Goal: Task Accomplishment & Management: Use online tool/utility

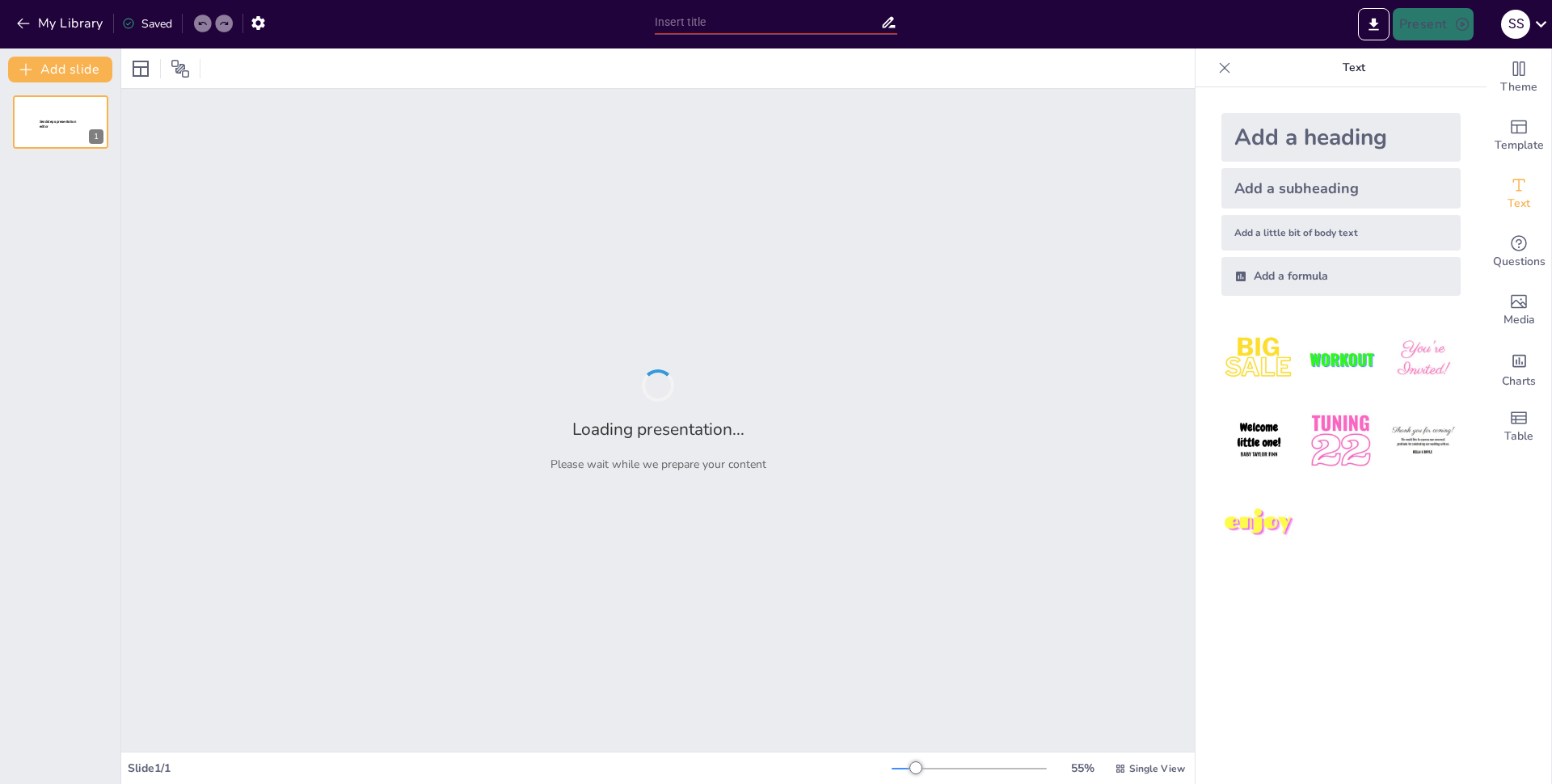
type input "Сходства и различия в социальных структурах: [GEOGRAPHIC_DATA] и [GEOGRAPHIC_DA…"
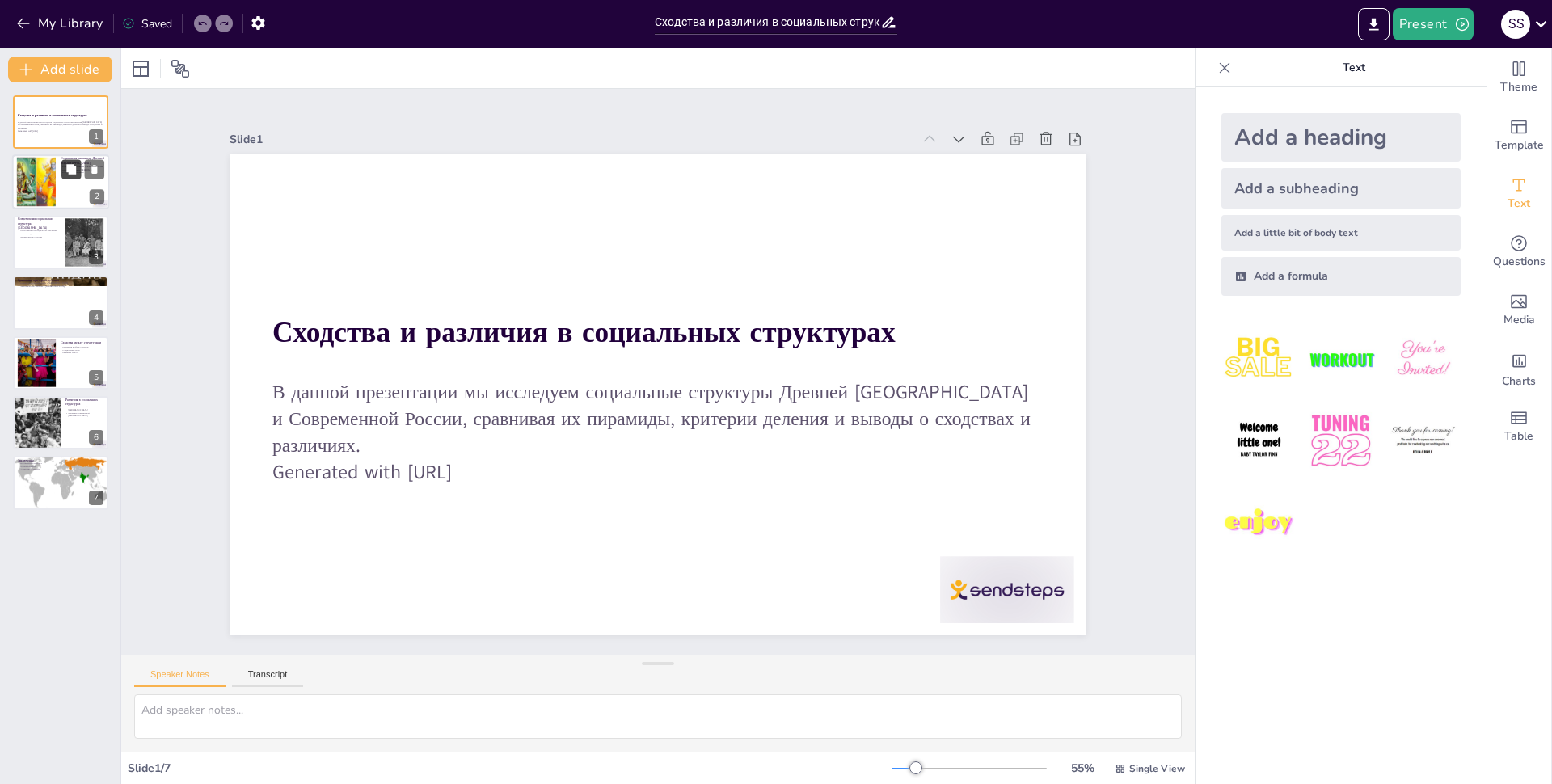
click at [76, 179] on button at bounding box center [71, 169] width 19 height 19
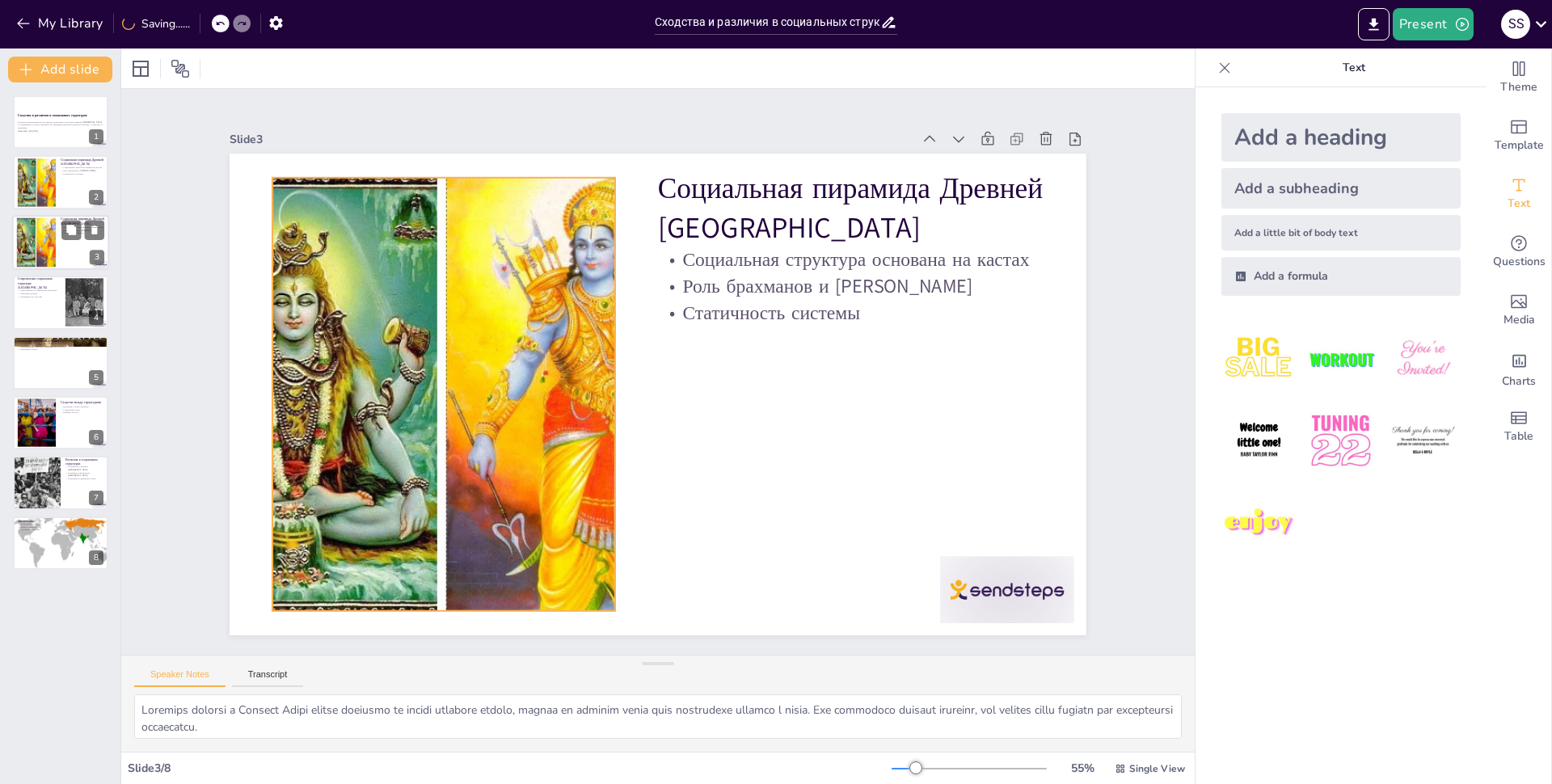
click at [47, 233] on div at bounding box center [36, 242] width 66 height 49
click at [25, 247] on div at bounding box center [36, 242] width 66 height 49
click at [34, 194] on div at bounding box center [36, 182] width 66 height 49
click at [36, 257] on div at bounding box center [36, 242] width 66 height 49
click at [34, 189] on div at bounding box center [36, 182] width 66 height 49
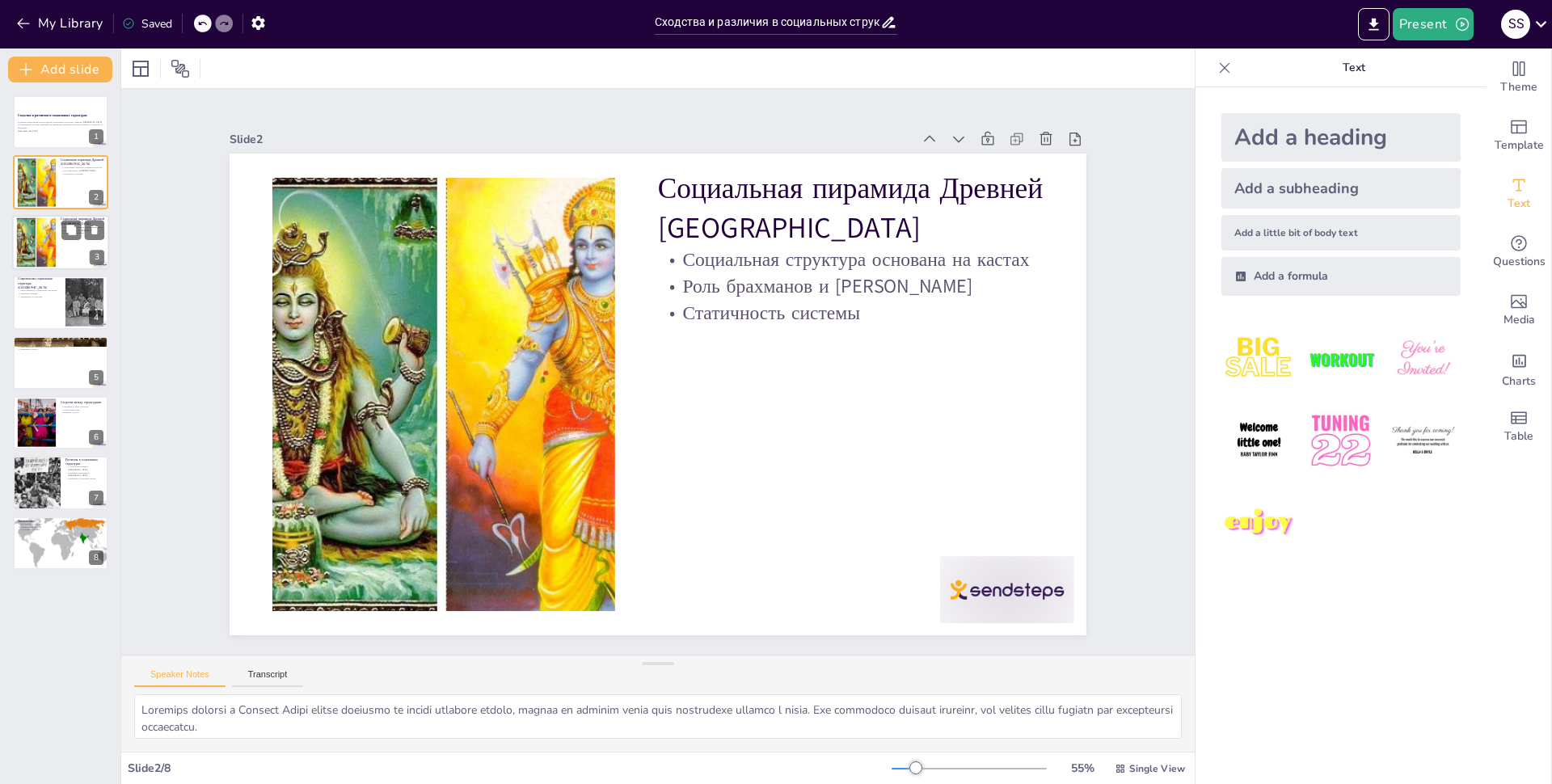
click at [37, 245] on div at bounding box center [36, 242] width 66 height 49
click at [45, 313] on div at bounding box center [61, 302] width 97 height 55
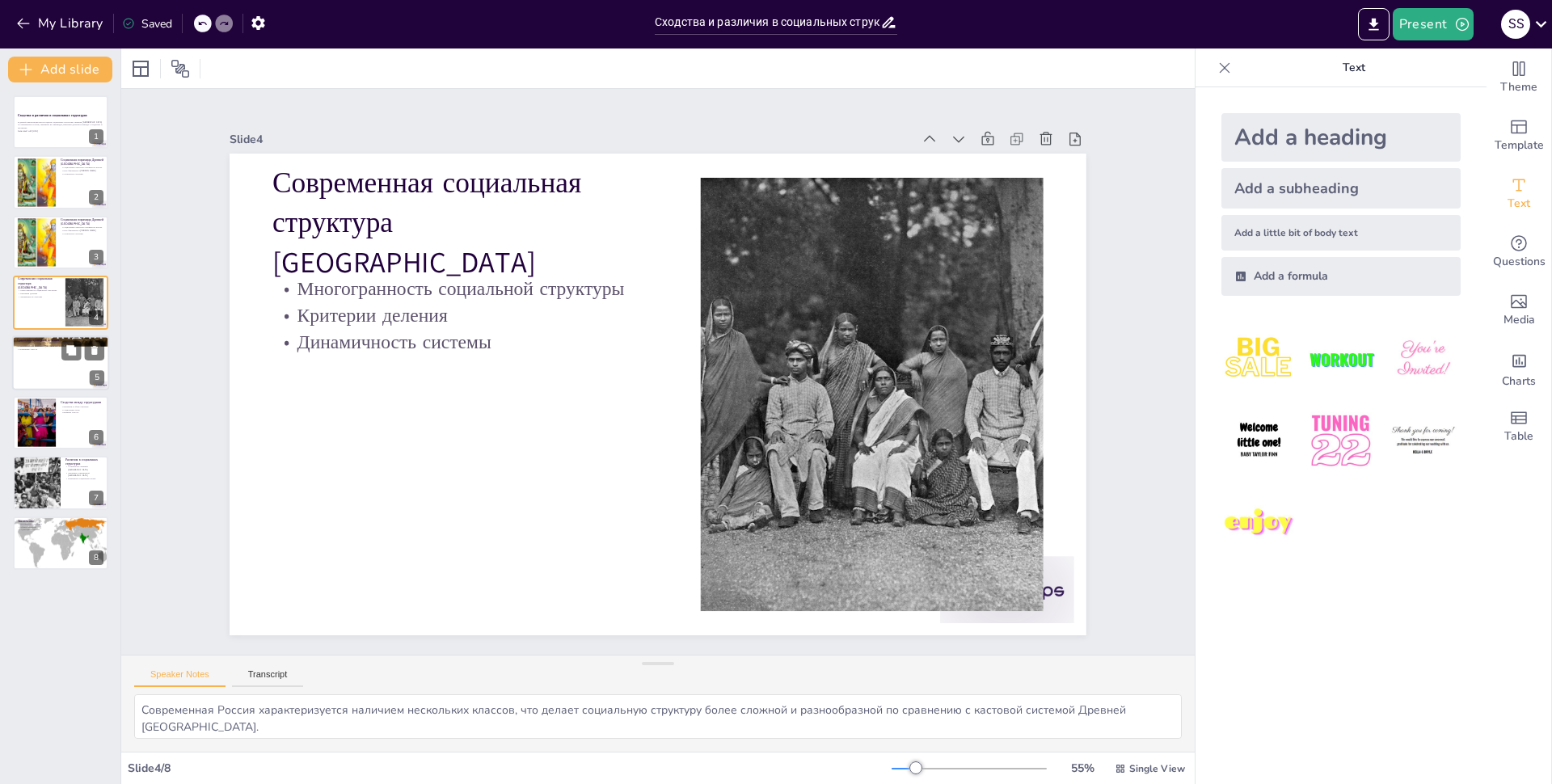
click at [49, 365] on div at bounding box center [61, 363] width 97 height 55
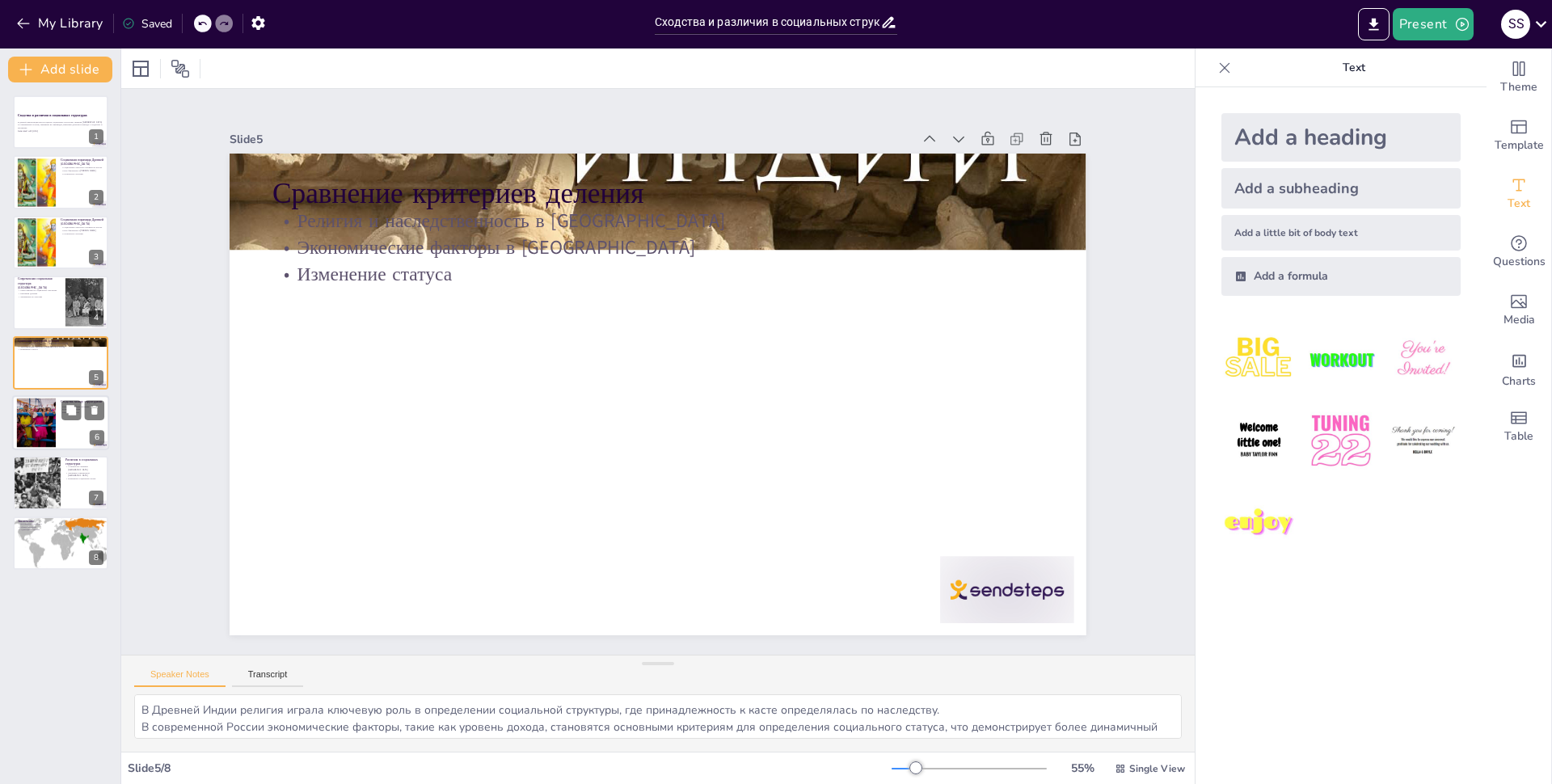
click at [47, 402] on div at bounding box center [36, 423] width 78 height 49
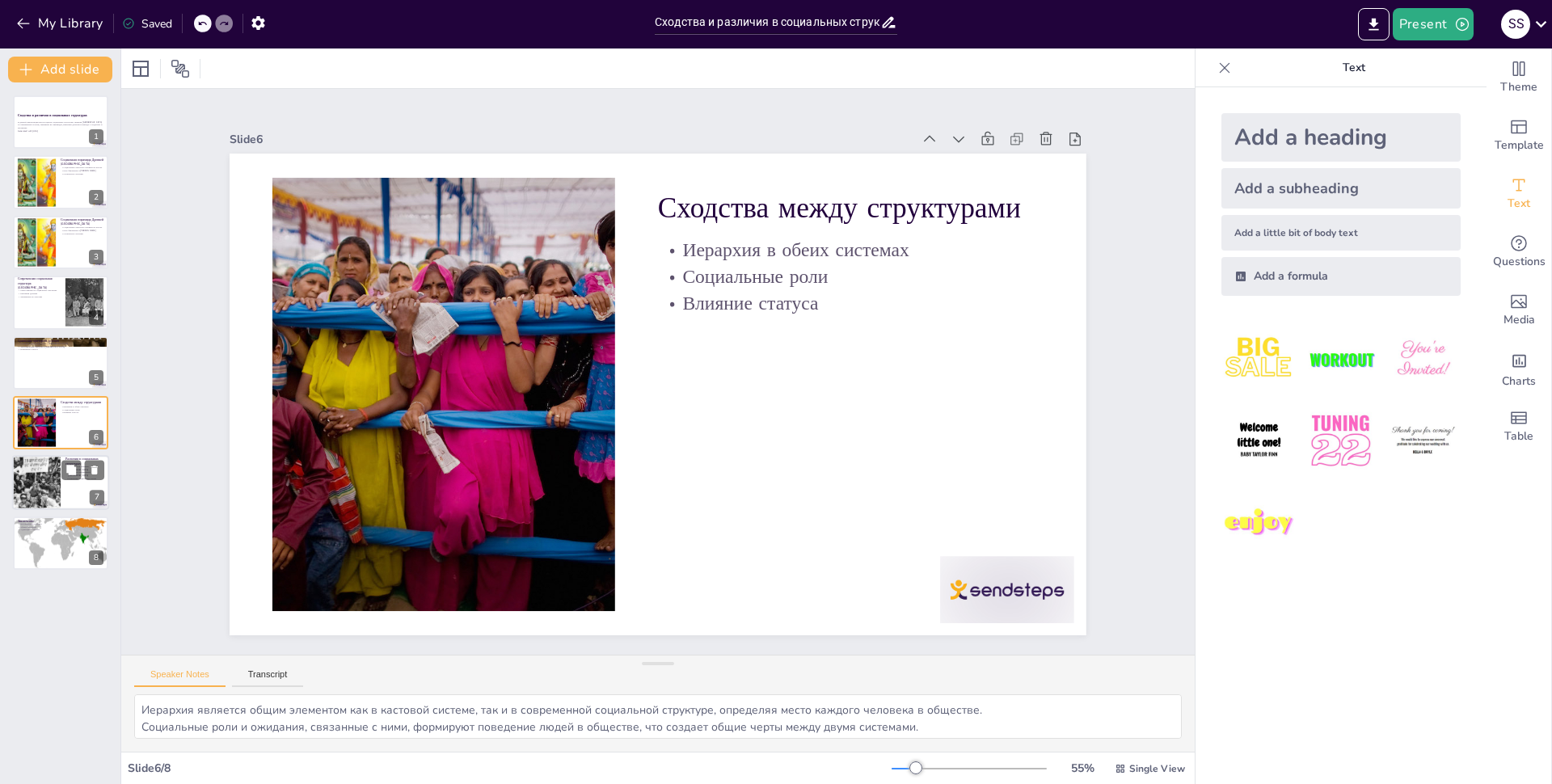
click at [47, 462] on div at bounding box center [37, 483] width 86 height 55
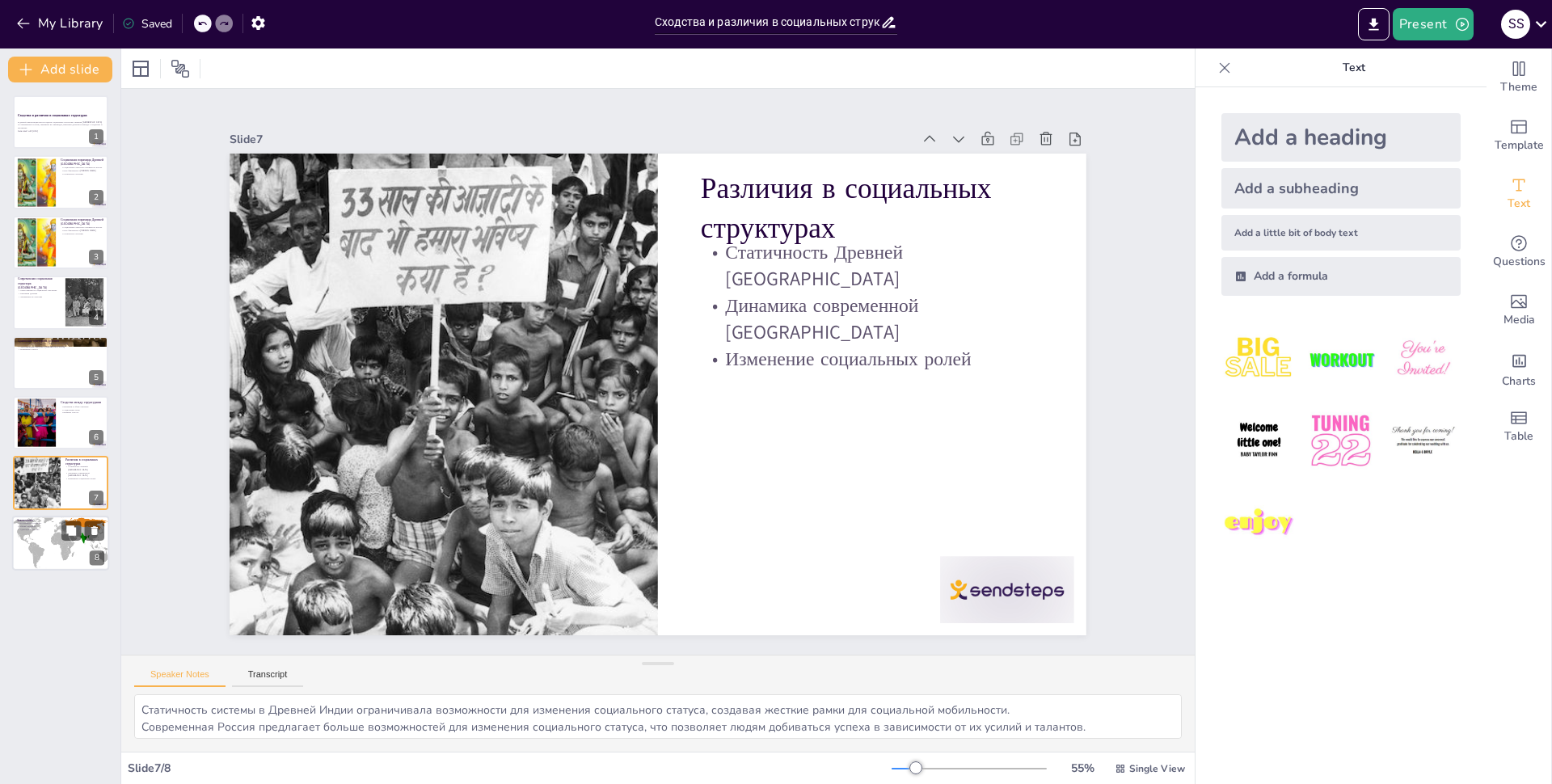
click at [36, 530] on p "Адаптация общества" at bounding box center [60, 529] width 87 height 3
type textarea "Исторический и культурный контекст играет ключевую роль в формировании социальн…"
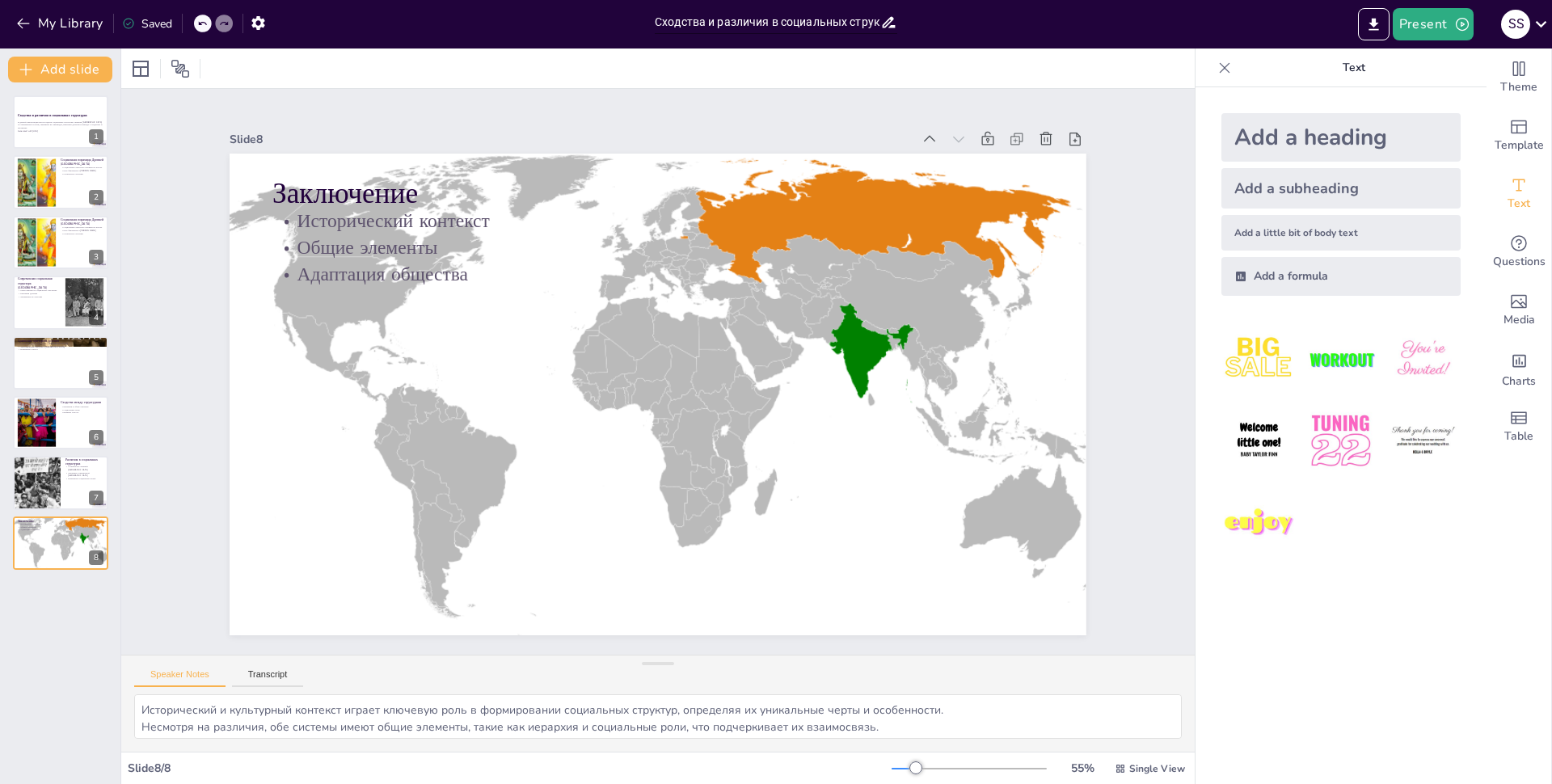
click at [677, 21] on input "Сходства и различия в социальных структурах: [GEOGRAPHIC_DATA] и [GEOGRAPHIC_DA…" at bounding box center [767, 22] width 225 height 23
drag, startPoint x: 654, startPoint y: 22, endPoint x: 958, endPoint y: 17, distance: 304.0
click at [958, 17] on div "My Library Saved Сходства и различия в социальных структурах: [GEOGRAPHIC_DATA]…" at bounding box center [776, 24] width 1552 height 48
drag, startPoint x: 656, startPoint y: 21, endPoint x: 665, endPoint y: 17, distance: 9.8
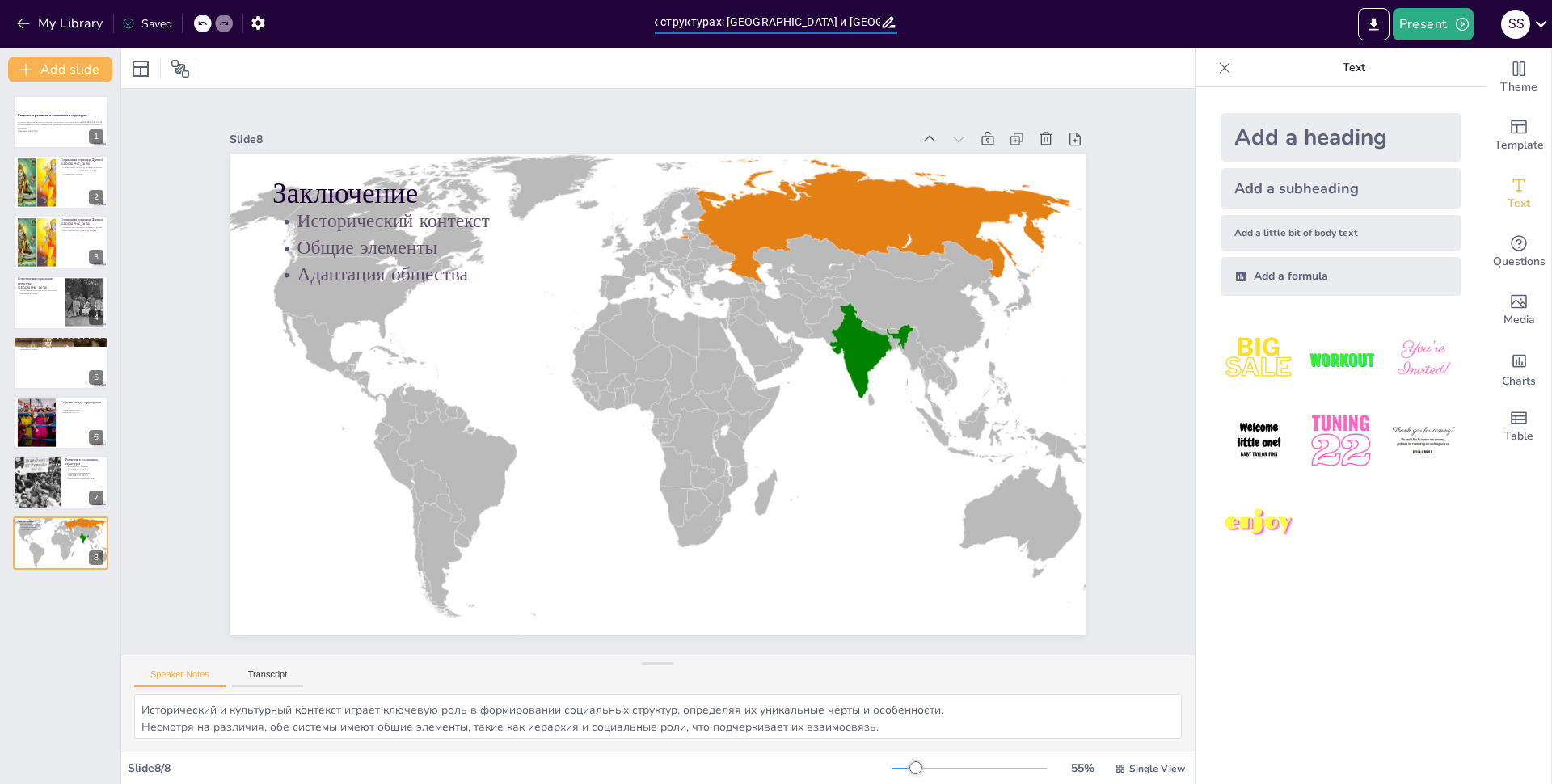
click at [665, 17] on input "Сходства и различия в социальных структурах: [GEOGRAPHIC_DATA] и [GEOGRAPHIC_DA…" at bounding box center [767, 22] width 225 height 23
click at [1055, 25] on div "Present S S" at bounding box center [1229, 24] width 646 height 32
click at [1515, 90] on span "Theme" at bounding box center [1519, 86] width 37 height 17
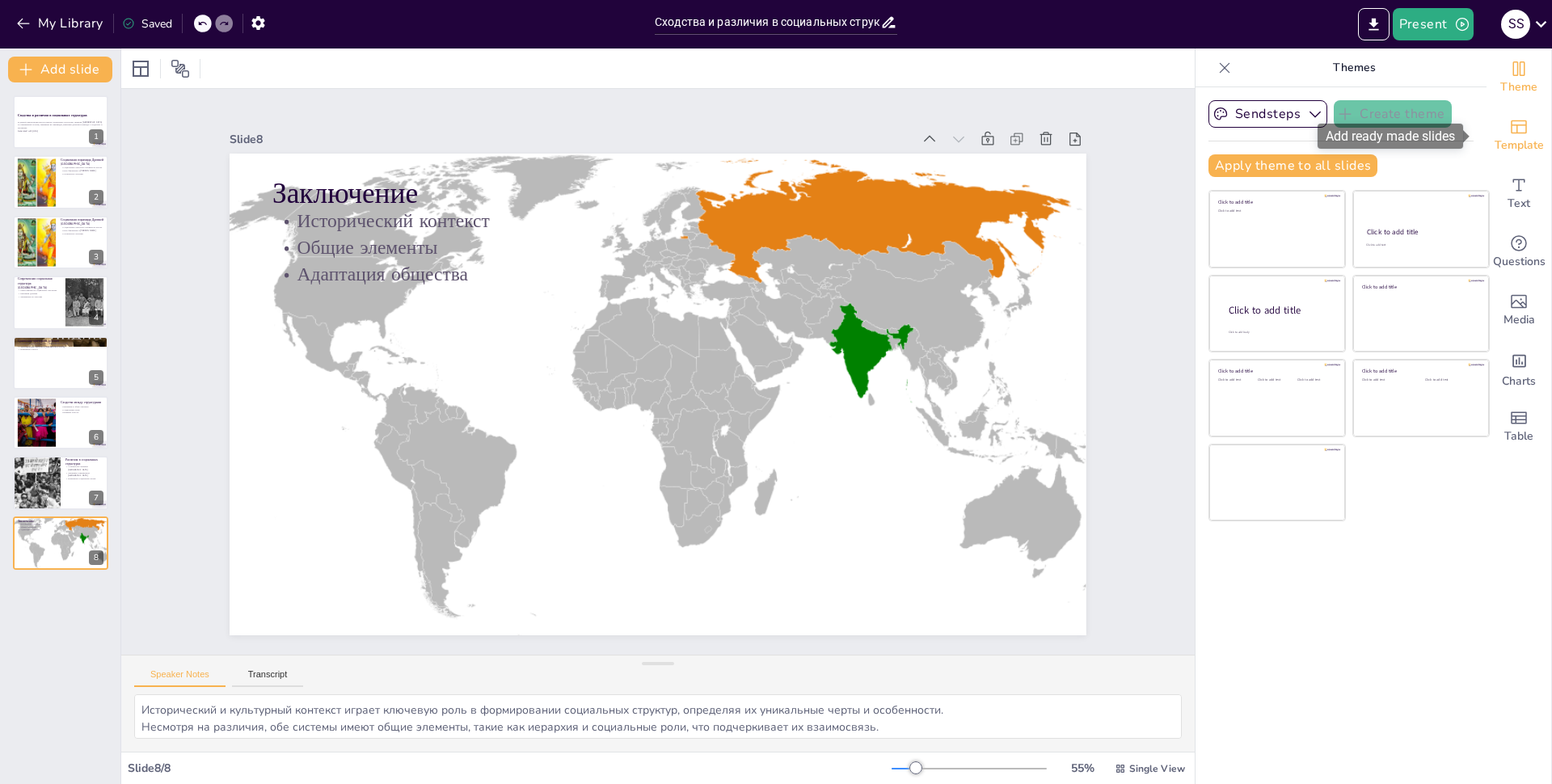
click at [1511, 115] on div "Template" at bounding box center [1519, 135] width 65 height 58
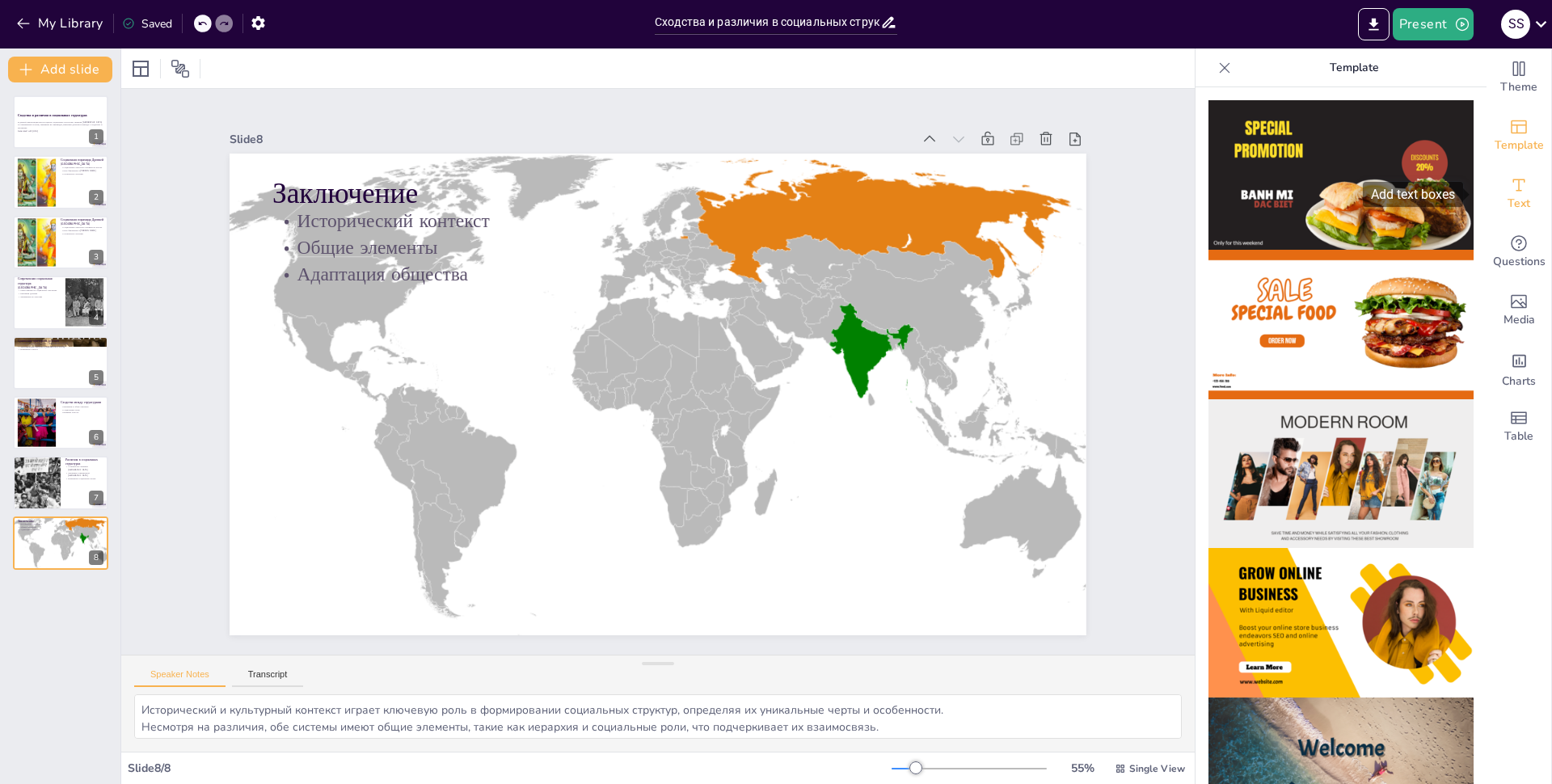
click at [1513, 177] on icon "Add text boxes" at bounding box center [1518, 184] width 19 height 19
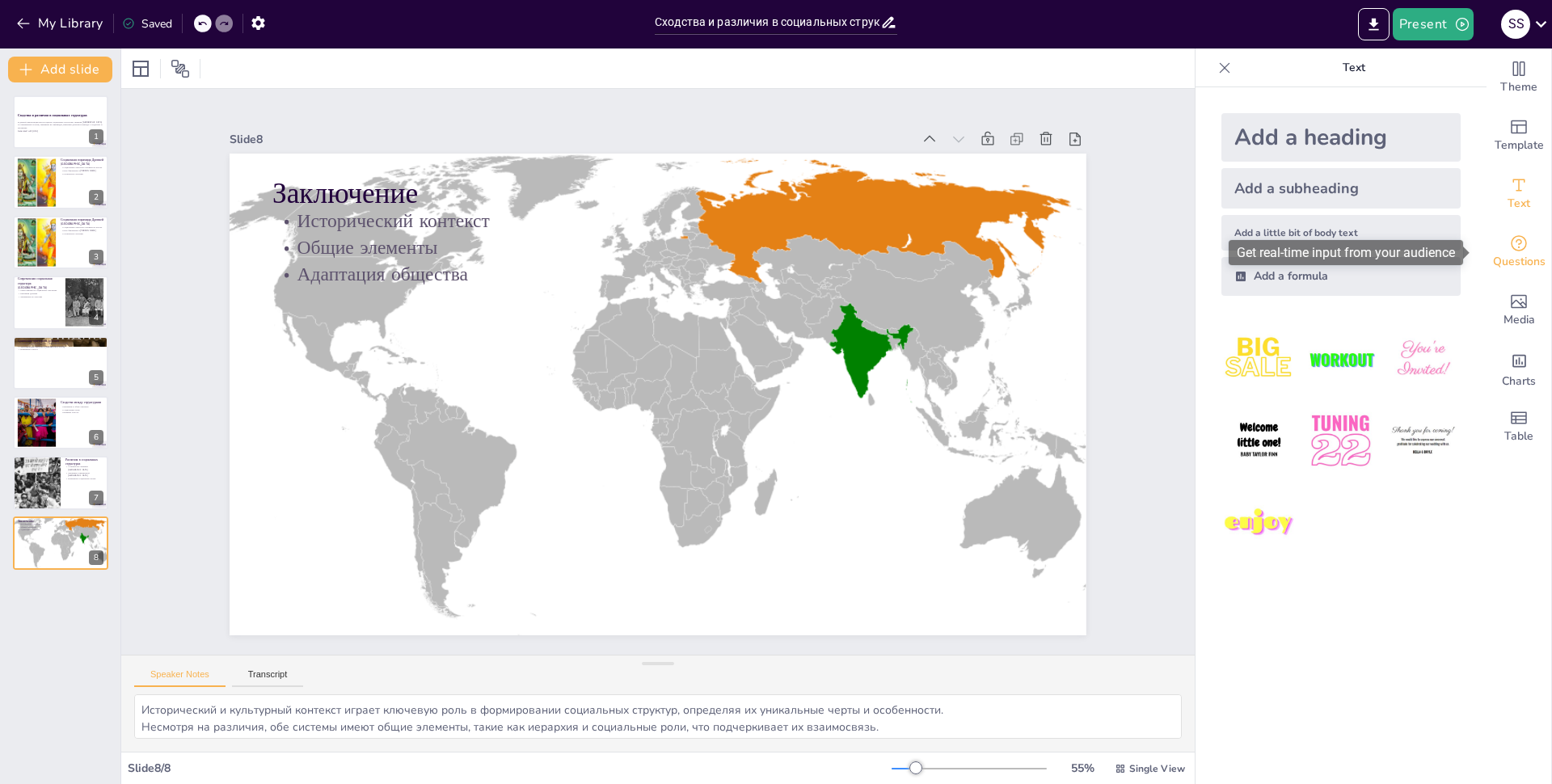
click at [1515, 244] on icon "Get real-time input from your audience" at bounding box center [1518, 243] width 19 height 19
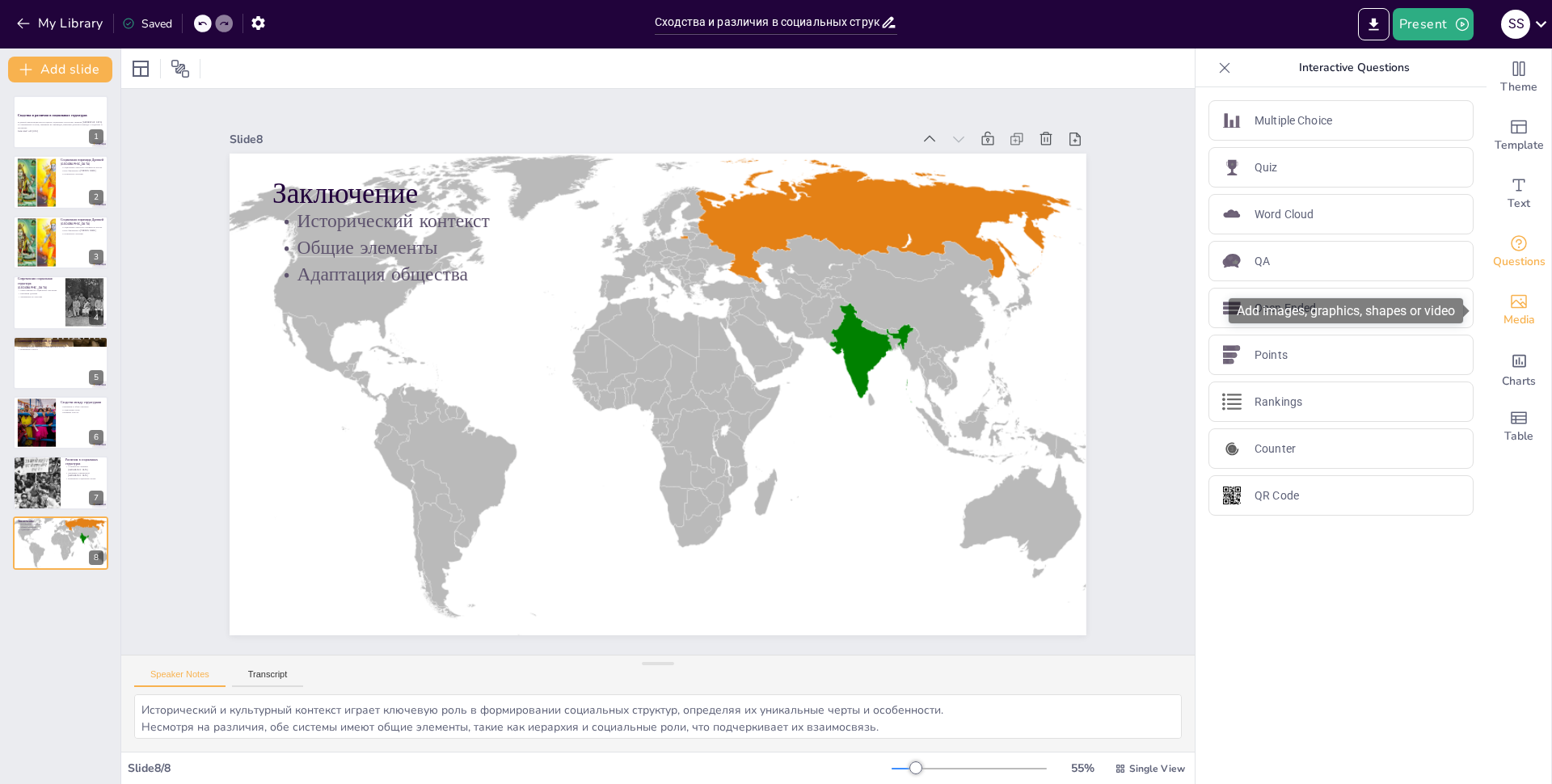
click at [1515, 309] on icon "Add images, graphics, shapes or video" at bounding box center [1518, 301] width 19 height 19
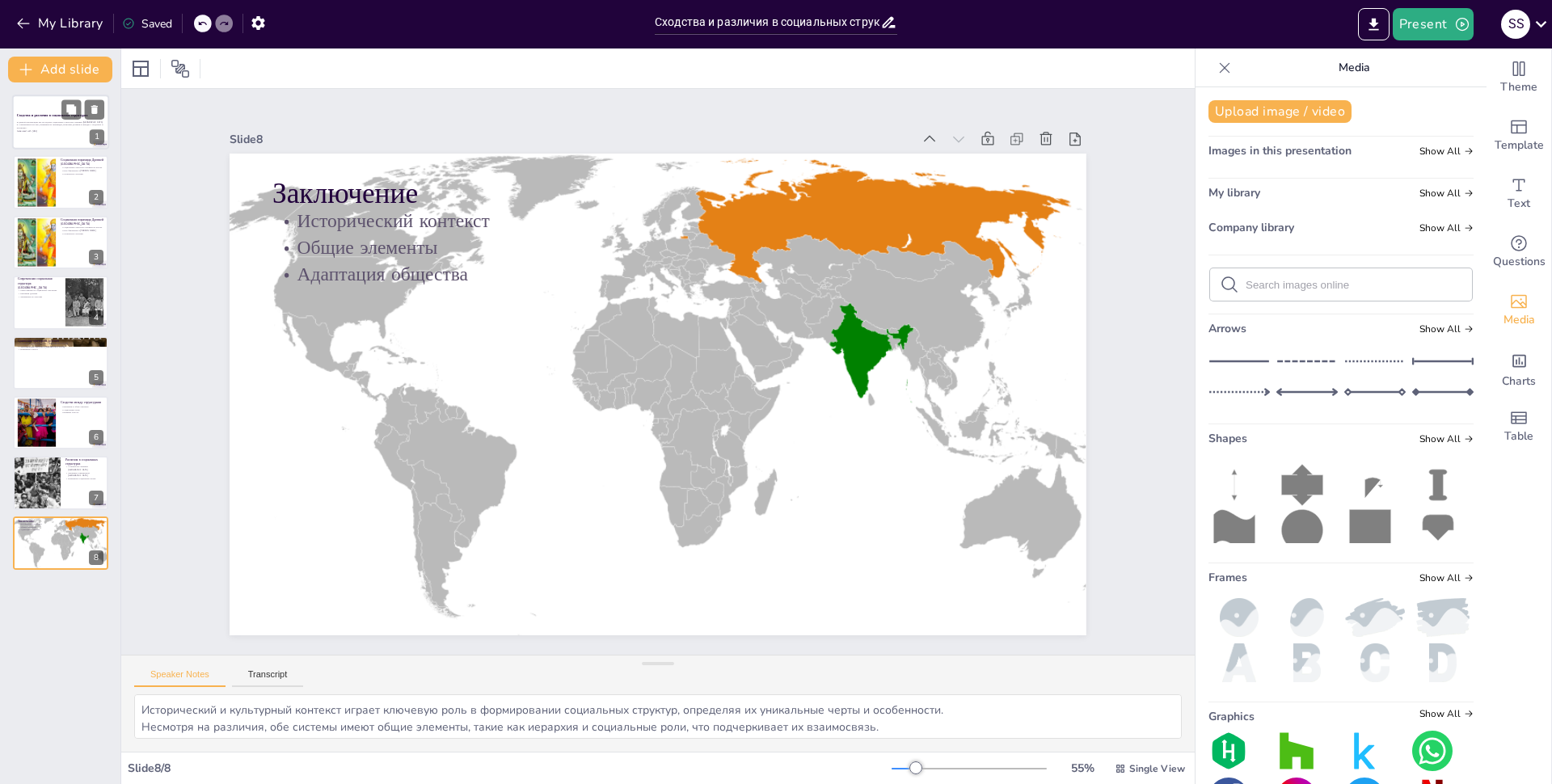
click at [56, 110] on div at bounding box center [61, 122] width 97 height 55
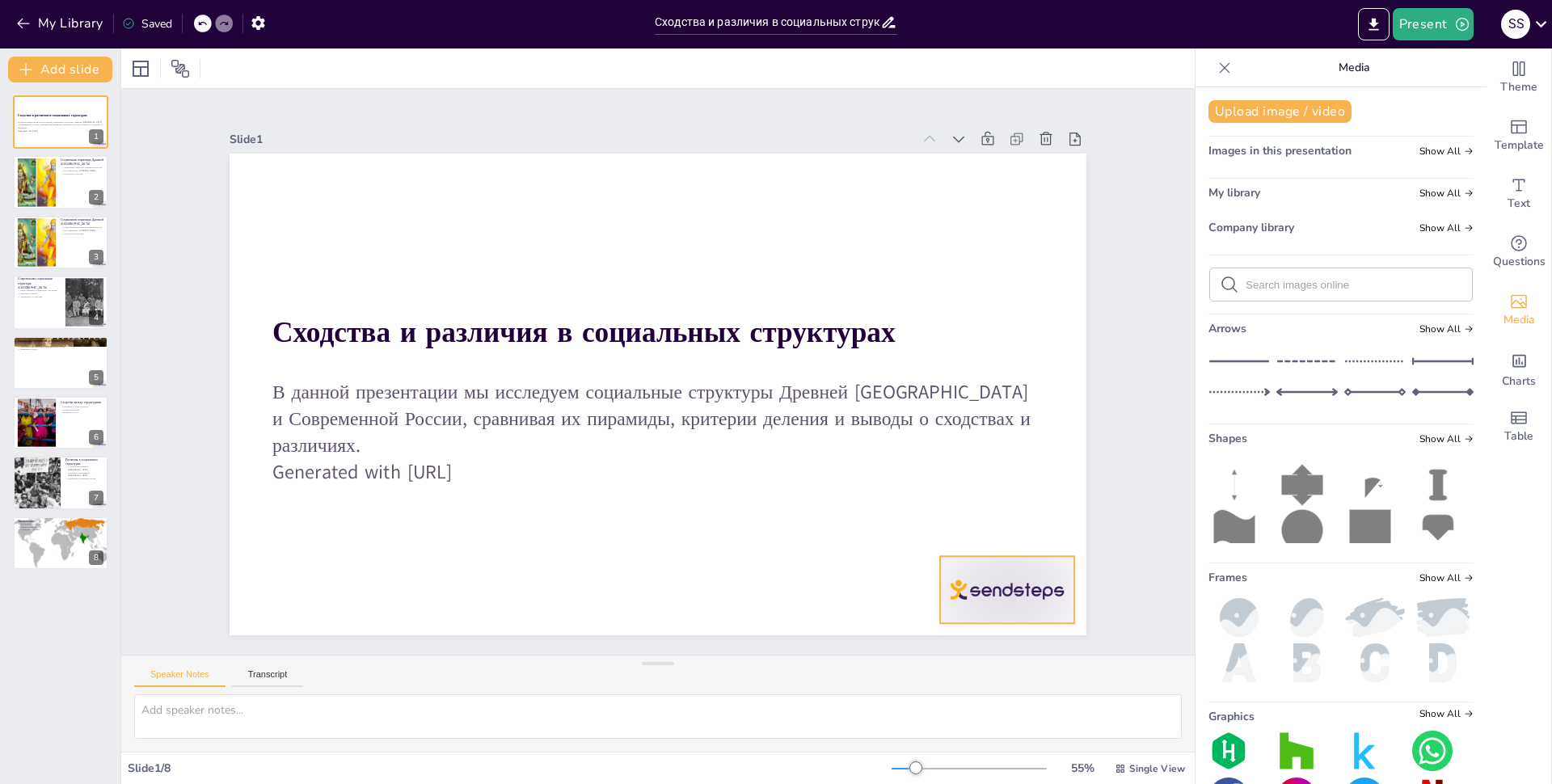
click at [474, 654] on div at bounding box center [440, 720] width 67 height 134
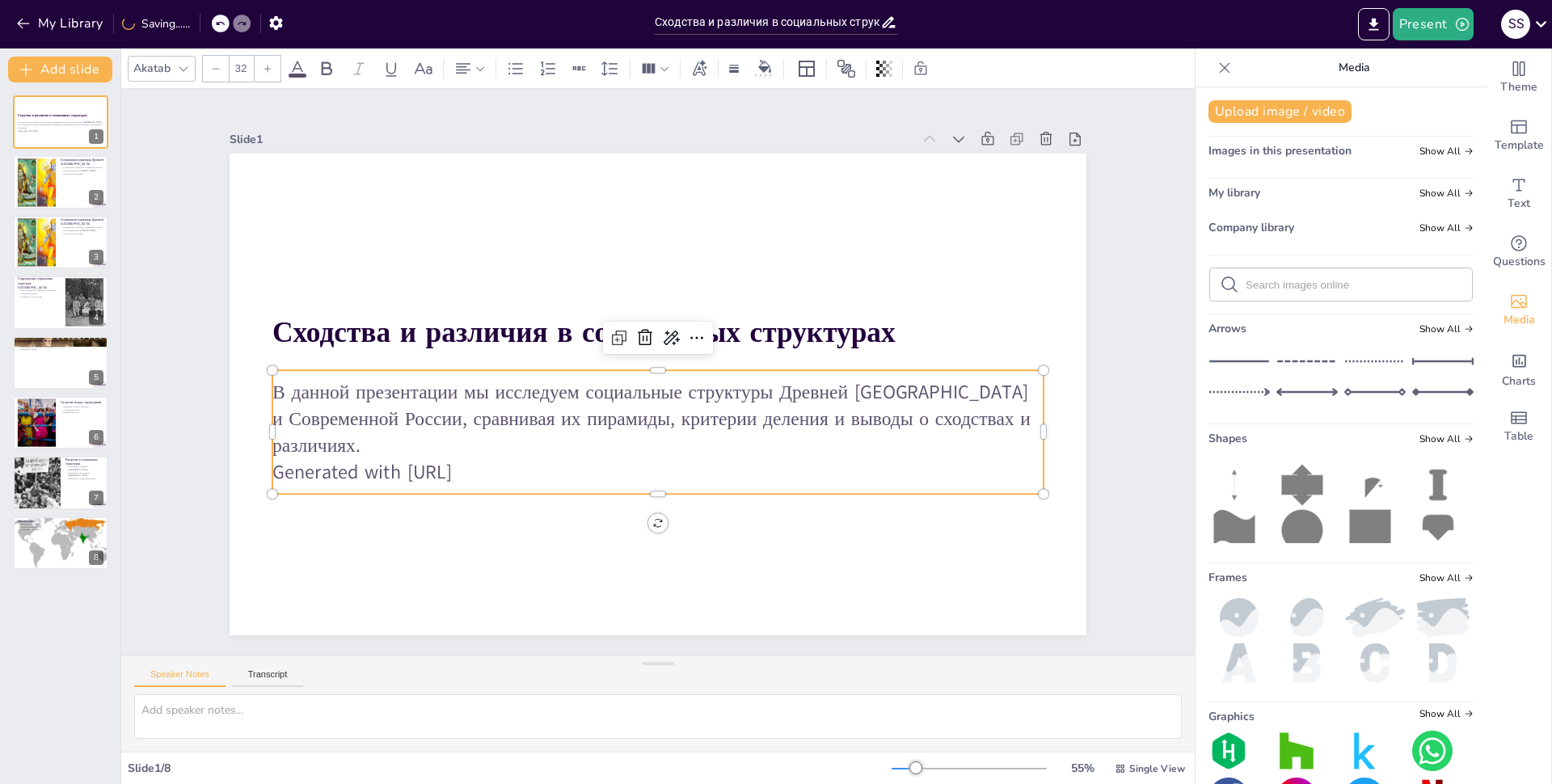
click at [504, 449] on p "Generated with [URL]" at bounding box center [557, 361] width 107 height 769
click at [39, 178] on div at bounding box center [36, 182] width 66 height 49
type textarea "Loremips dolorsi a Consect Adipi elitse doeiusmo te incidi utlabore etdolo, mag…"
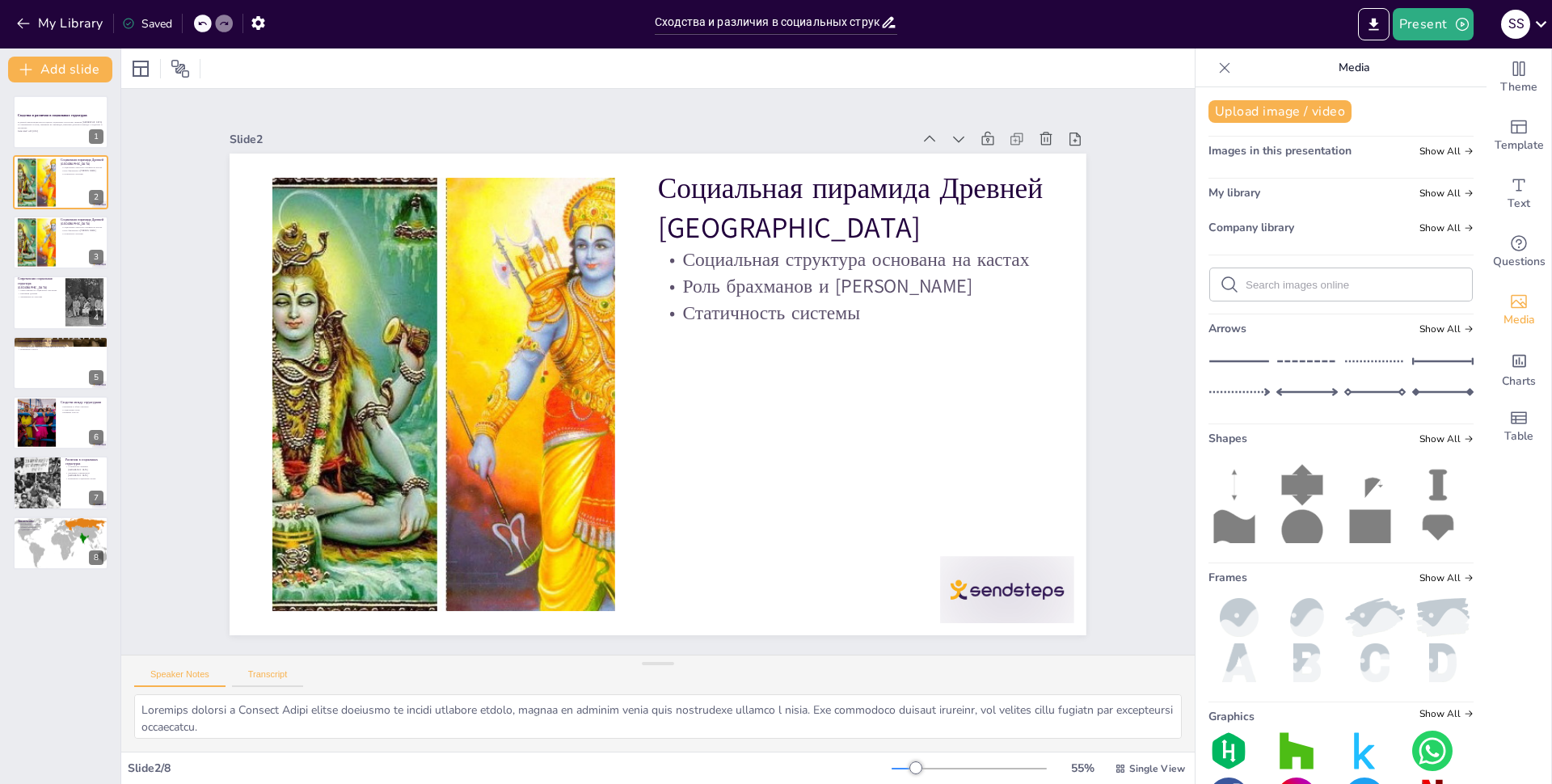
click at [239, 681] on button "Transcript" at bounding box center [268, 678] width 72 height 17
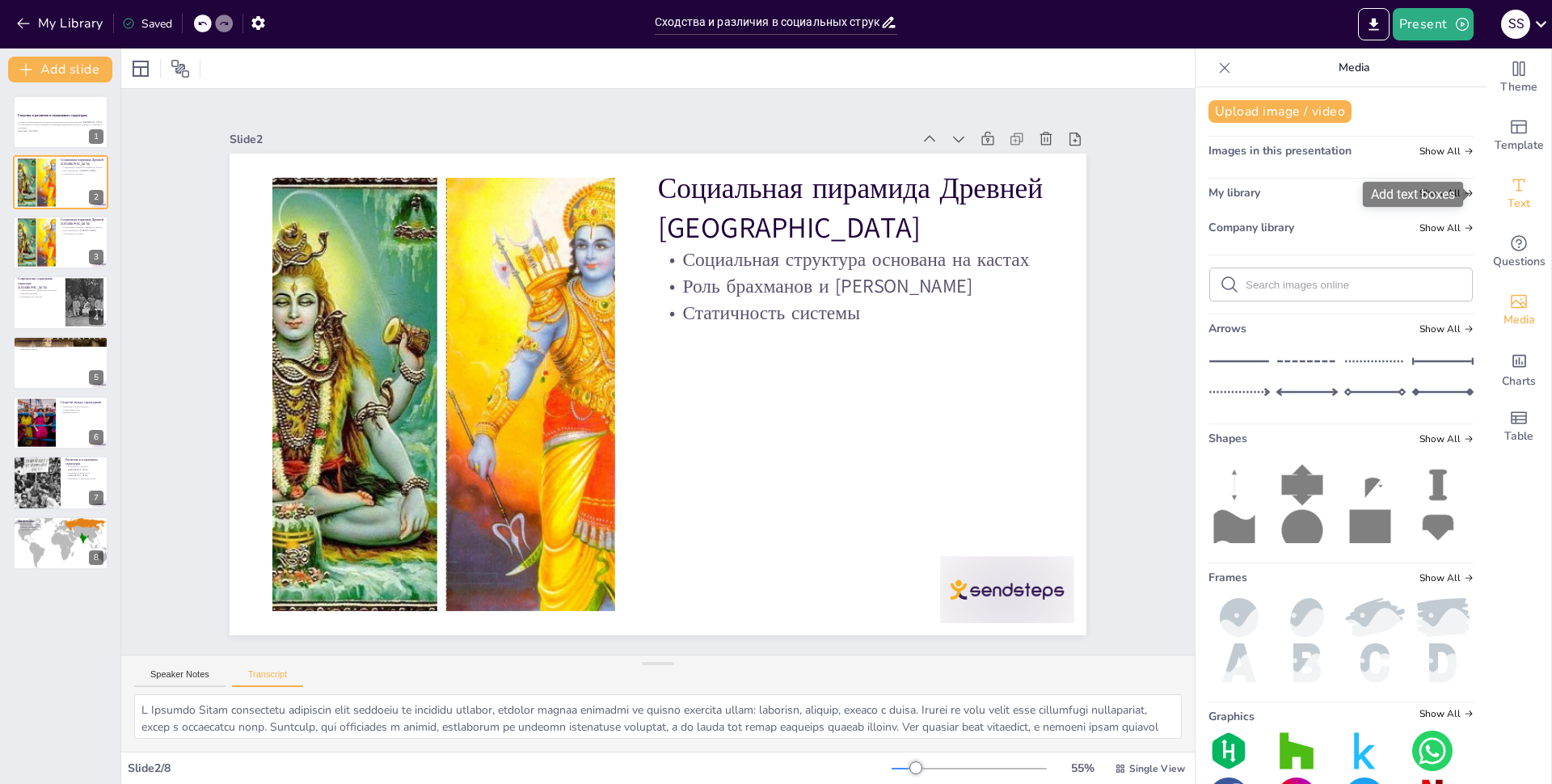
click at [1510, 204] on span "Text" at bounding box center [1518, 203] width 22 height 17
